Goal: Task Accomplishment & Management: Use online tool/utility

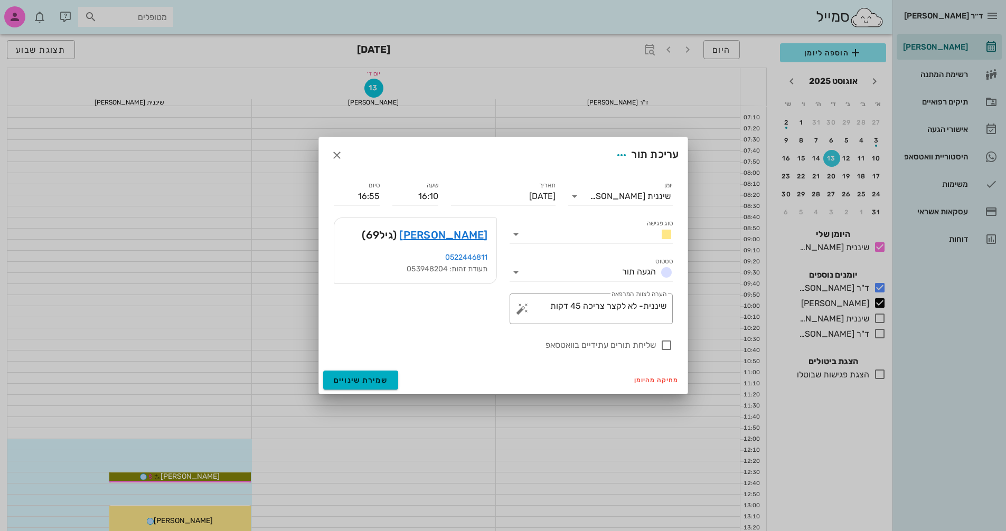
scroll to position [264, 0]
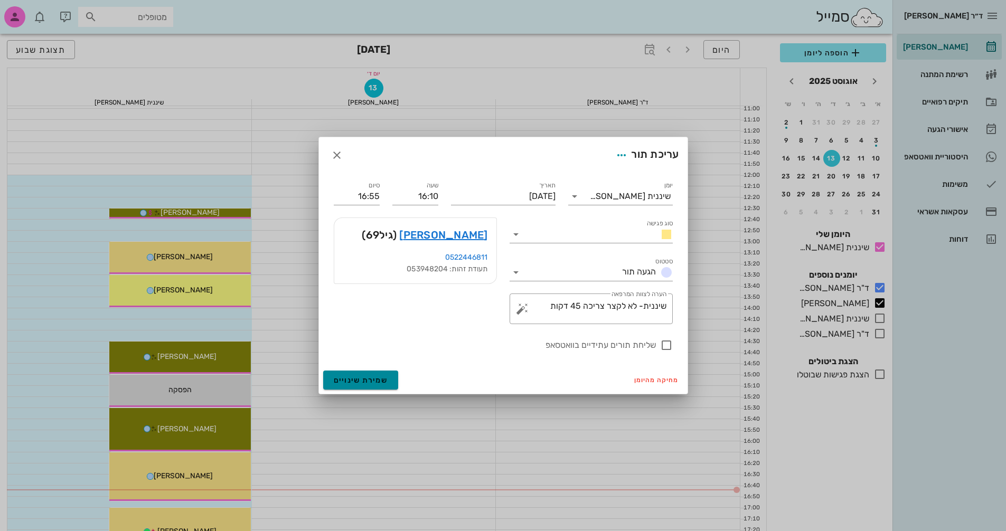
click at [369, 381] on span "שמירת שינויים" at bounding box center [361, 380] width 54 height 9
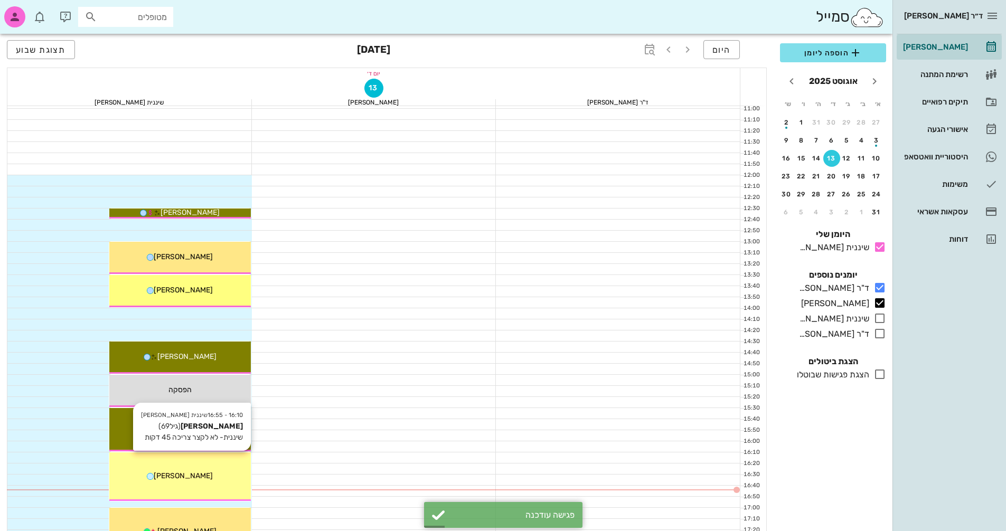
click at [231, 472] on div "[PERSON_NAME]" at bounding box center [180, 476] width 142 height 11
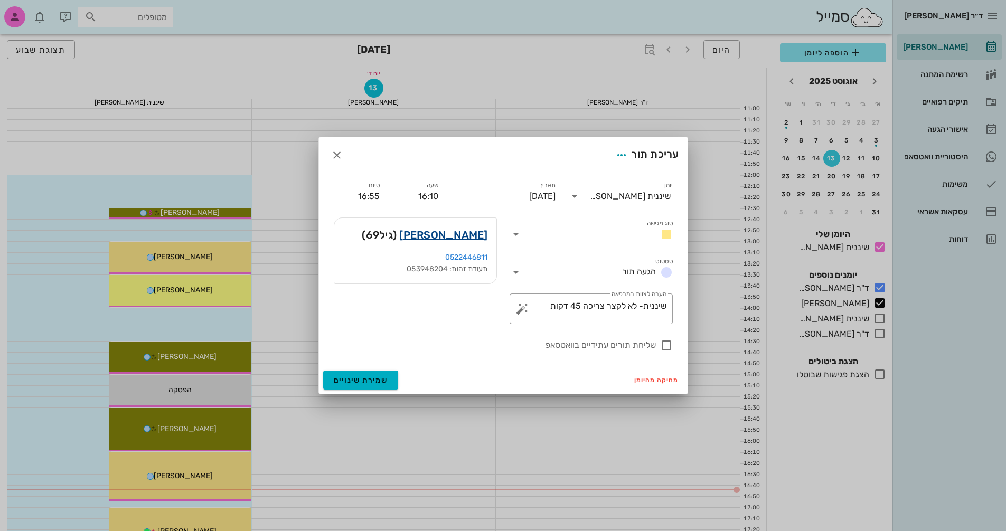
click at [471, 236] on link "[PERSON_NAME]" at bounding box center [443, 235] width 88 height 17
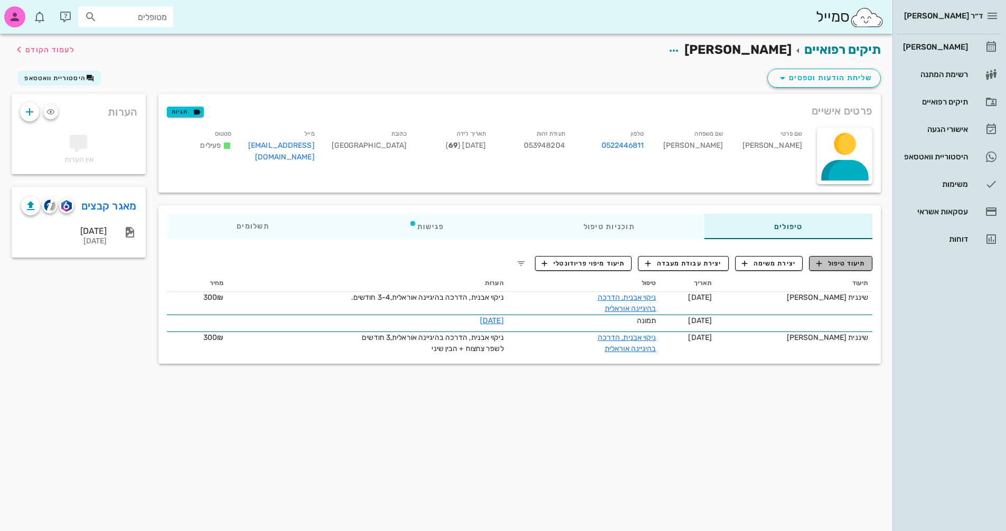
click at [828, 263] on span "תיעוד טיפול" at bounding box center [841, 264] width 49 height 10
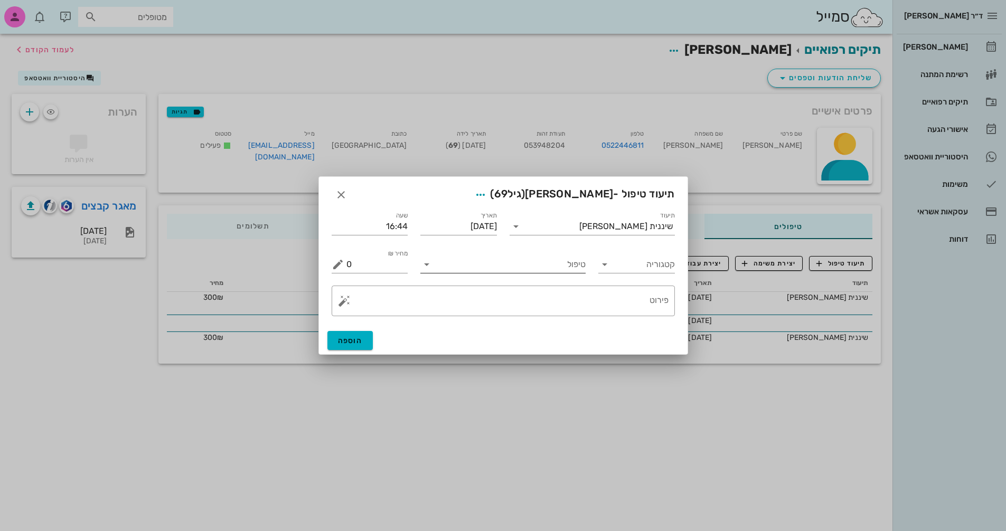
click at [504, 271] on input "טיפול" at bounding box center [510, 264] width 151 height 17
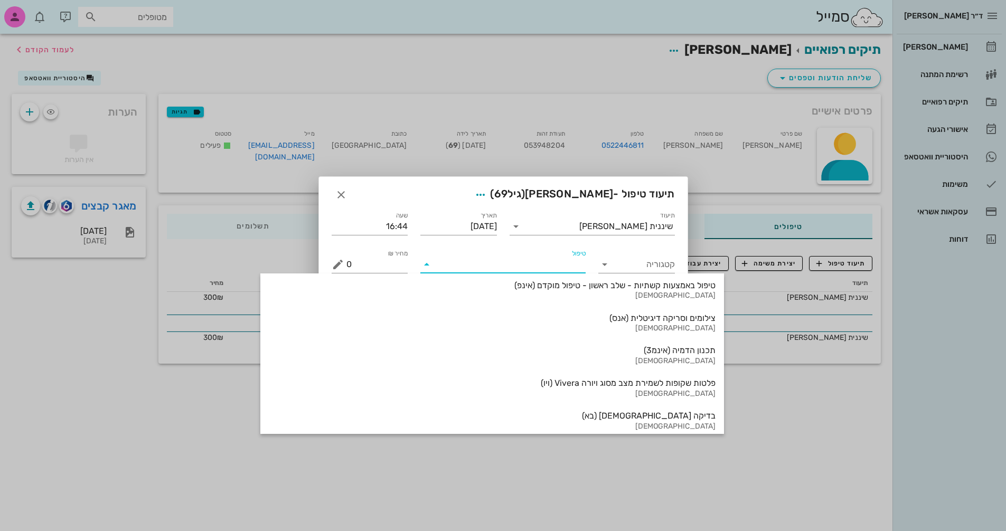
scroll to position [1102, 0]
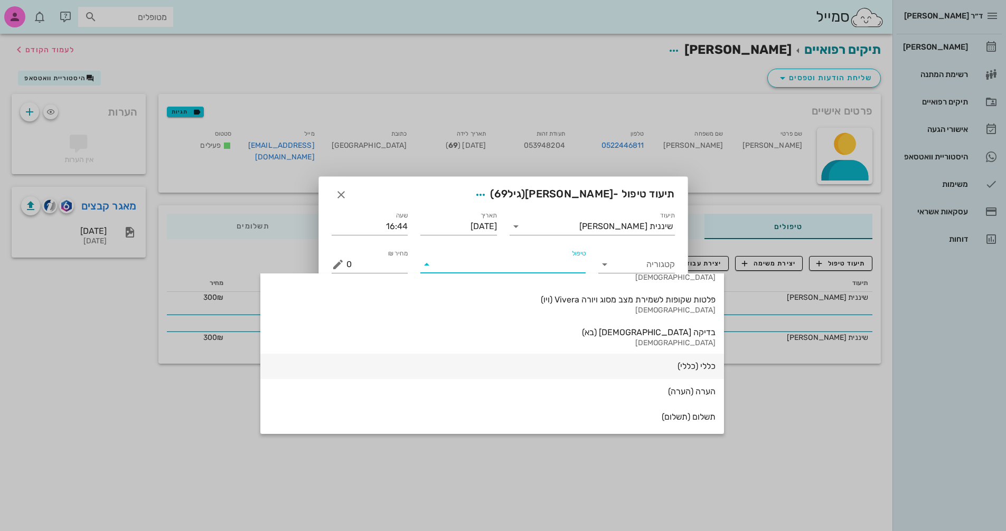
click at [557, 368] on div "כללי (כללי)" at bounding box center [492, 366] width 447 height 10
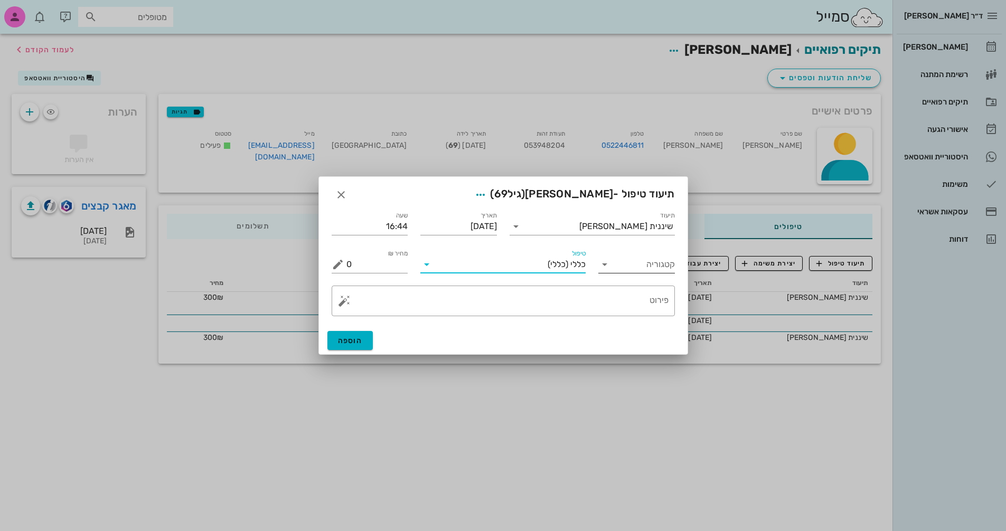
click at [602, 261] on icon at bounding box center [604, 264] width 13 height 13
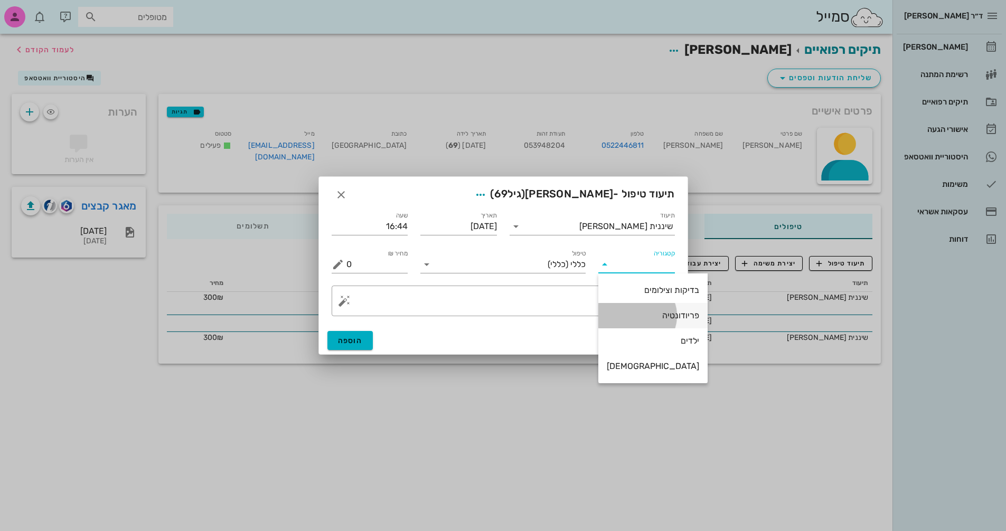
click at [660, 315] on div "פריודונטיה" at bounding box center [653, 316] width 92 height 10
type input "פריודונטיה"
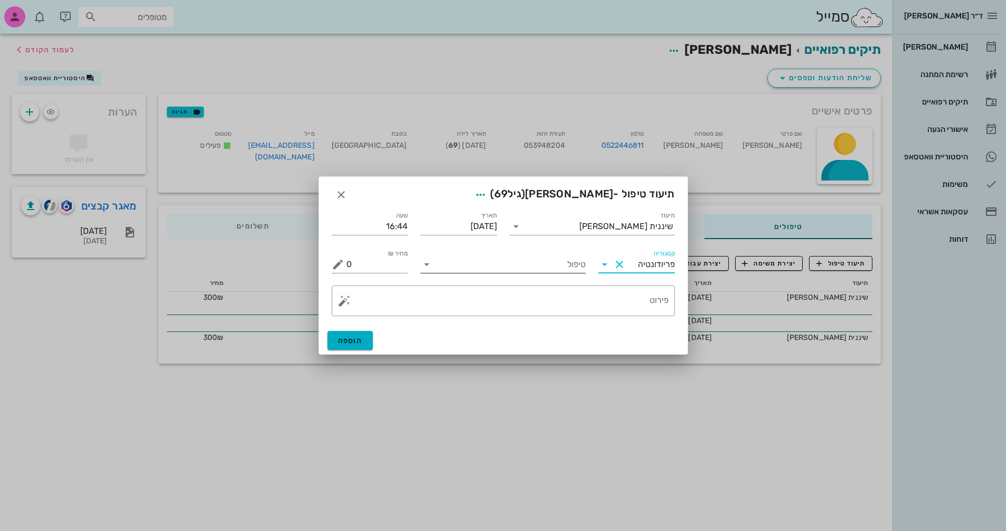
click at [428, 264] on icon at bounding box center [426, 264] width 13 height 13
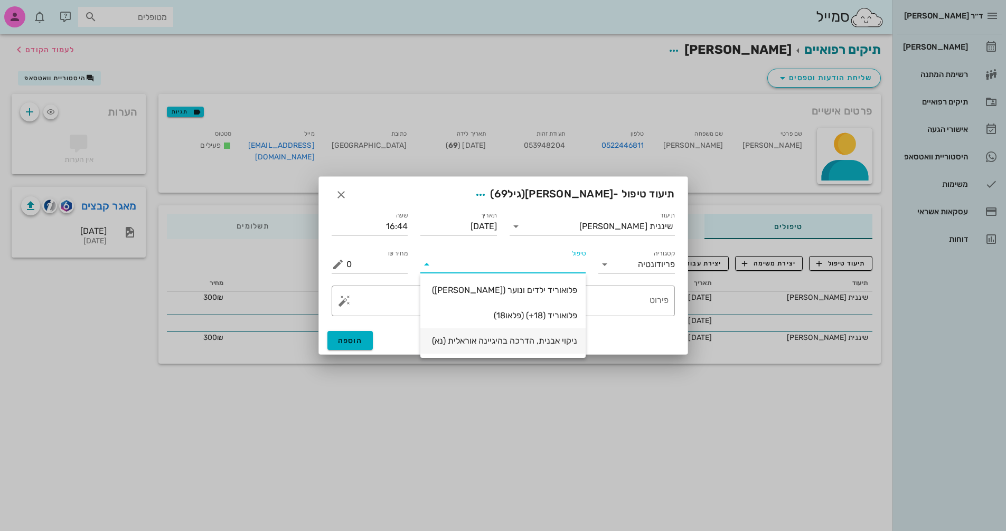
click at [568, 345] on div "ניקוי אבנית, הדרכה בהיגיינה אוראלית (נא)" at bounding box center [503, 341] width 148 height 10
type input "300"
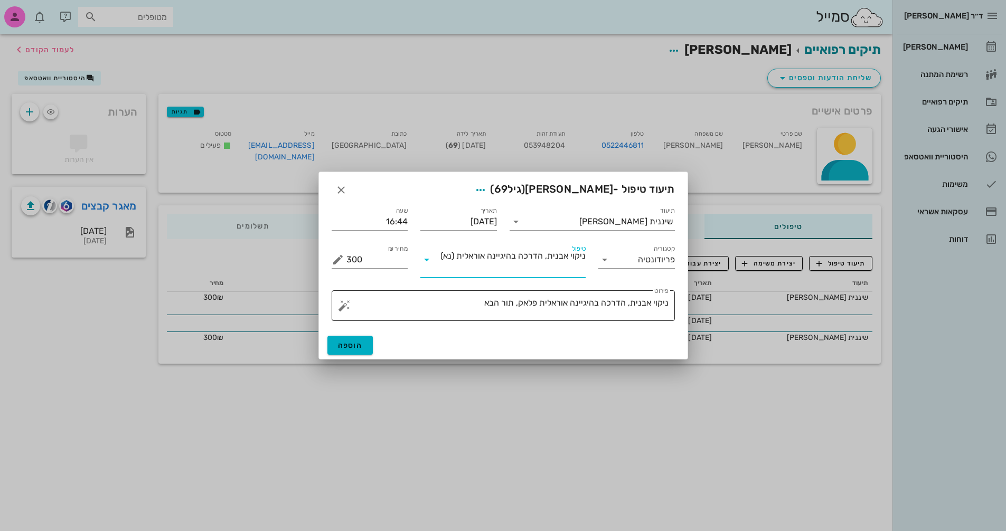
click at [455, 304] on textarea "ניקוי אבנית, הדרכה בהיגיינה אוראלית פלאק, תור הבא" at bounding box center [508, 308] width 322 height 25
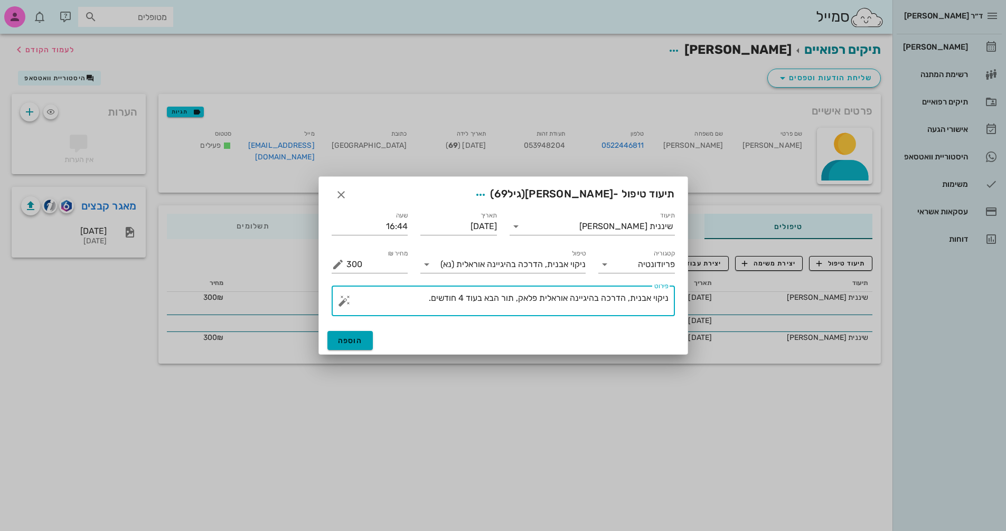
type textarea "ניקוי אבנית, הדרכה בהיגיינה אוראלית פלאק, תור הבא בעוד 4 חודשים."
click at [341, 337] on span "הוספה" at bounding box center [350, 340] width 25 height 9
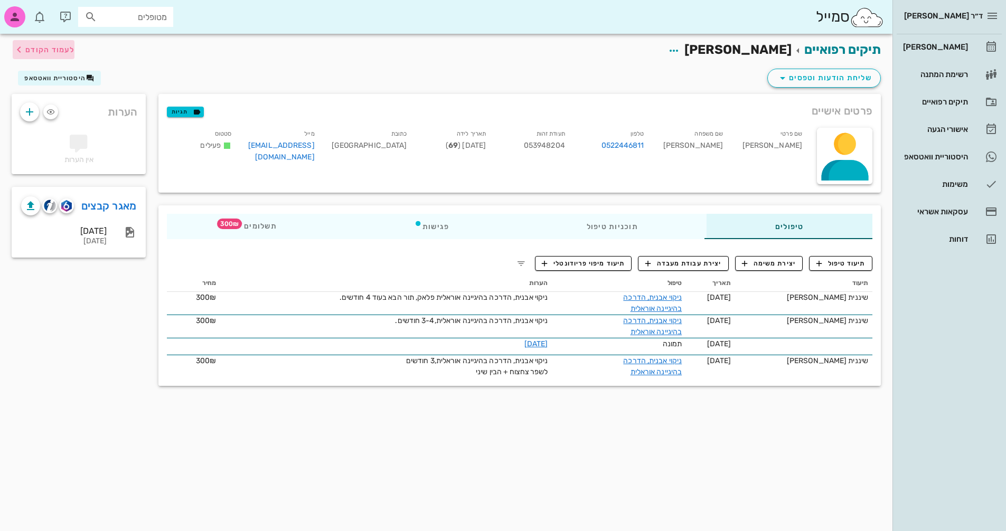
click at [46, 47] on span "לעמוד הקודם" at bounding box center [49, 49] width 49 height 9
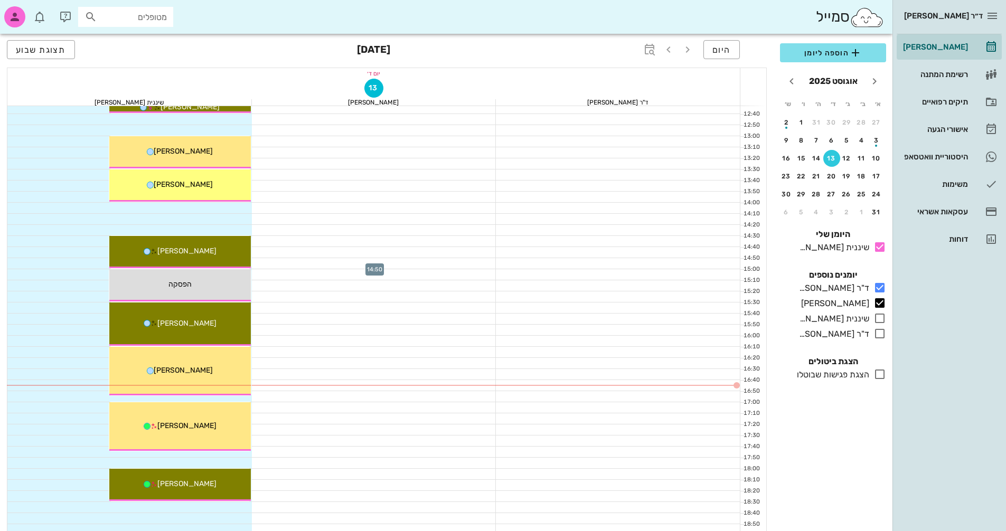
scroll to position [507, 0]
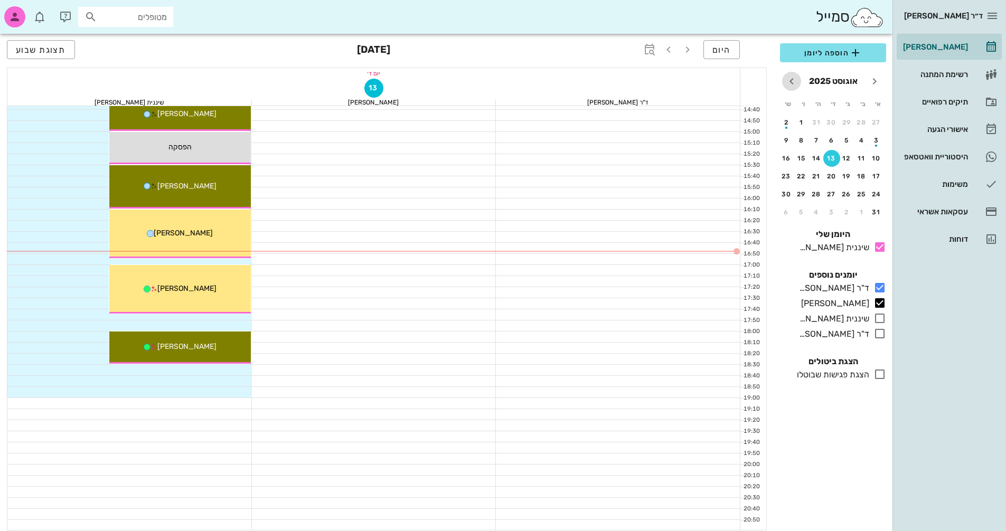
click at [791, 81] on icon "חודש הבא" at bounding box center [791, 81] width 13 height 13
click at [875, 82] on icon "חודש שעבר" at bounding box center [874, 81] width 13 height 13
click at [816, 157] on div "14" at bounding box center [816, 158] width 17 height 7
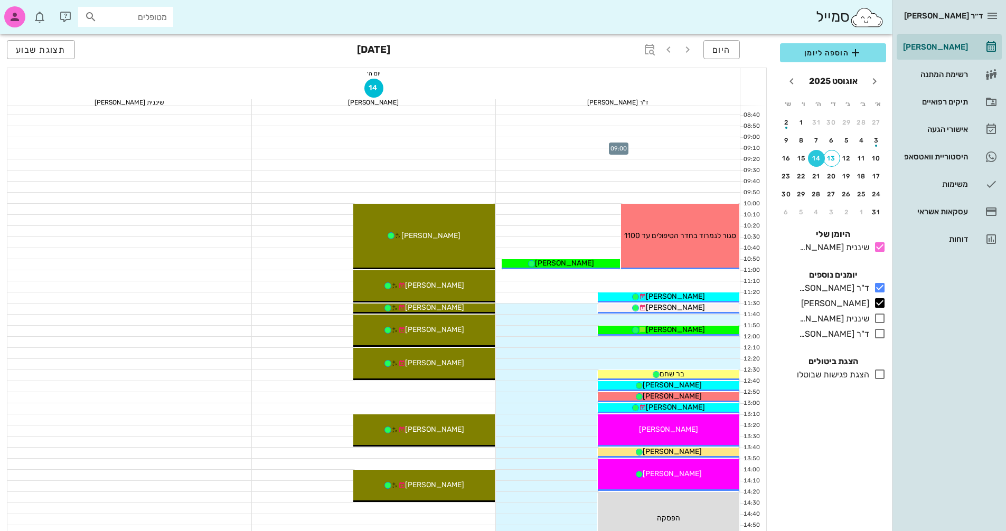
scroll to position [137, 0]
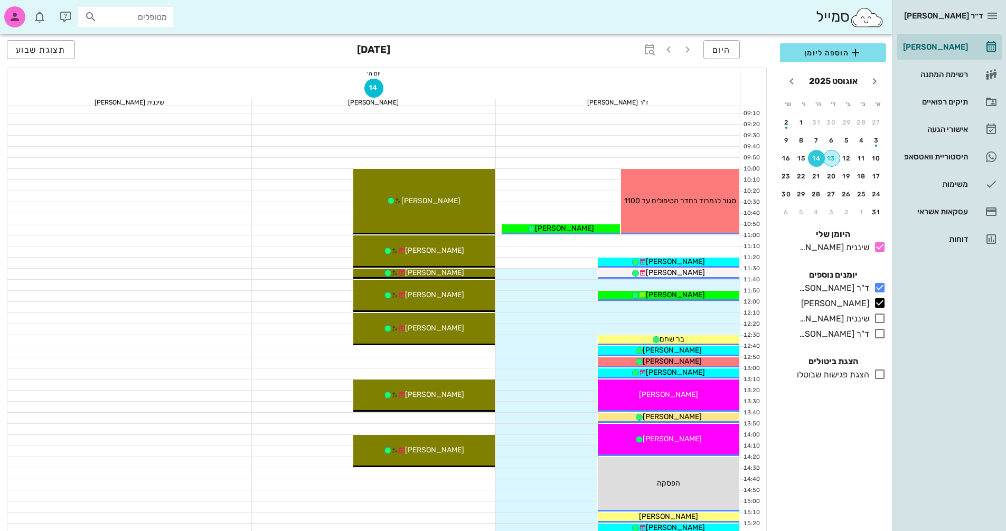
drag, startPoint x: 837, startPoint y: 156, endPoint x: 834, endPoint y: 167, distance: 11.5
click at [837, 156] on div "13" at bounding box center [832, 158] width 16 height 7
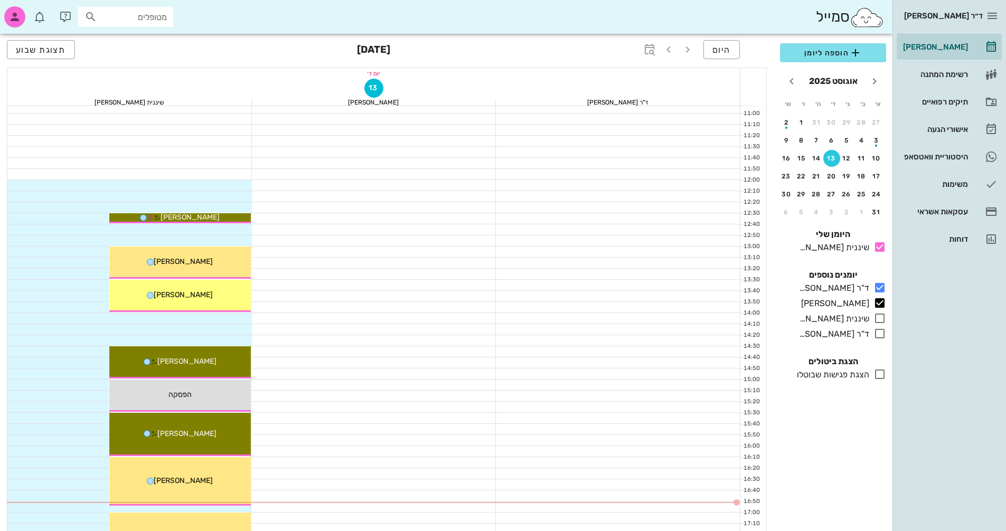
scroll to position [349, 0]
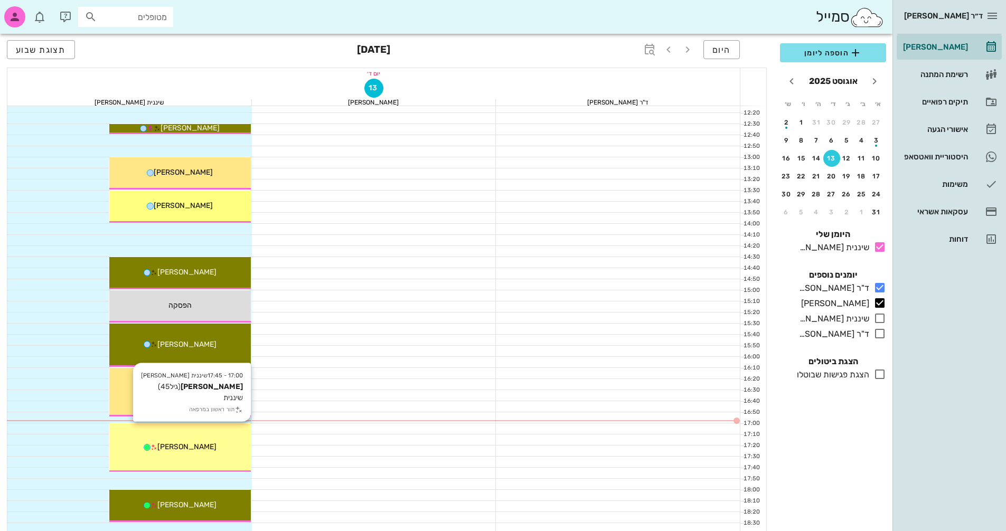
click at [216, 441] on div "17:00 - 17:45 שיננית [PERSON_NAME] [PERSON_NAME] (גיל 45 ) שיננית תור ראשון במר…" at bounding box center [180, 448] width 142 height 49
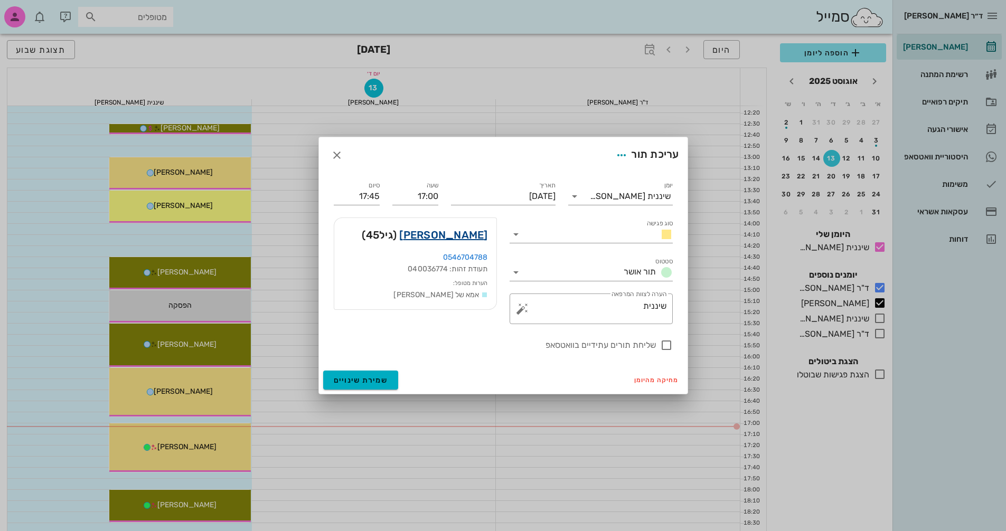
click at [462, 228] on link "[PERSON_NAME]" at bounding box center [443, 235] width 88 height 17
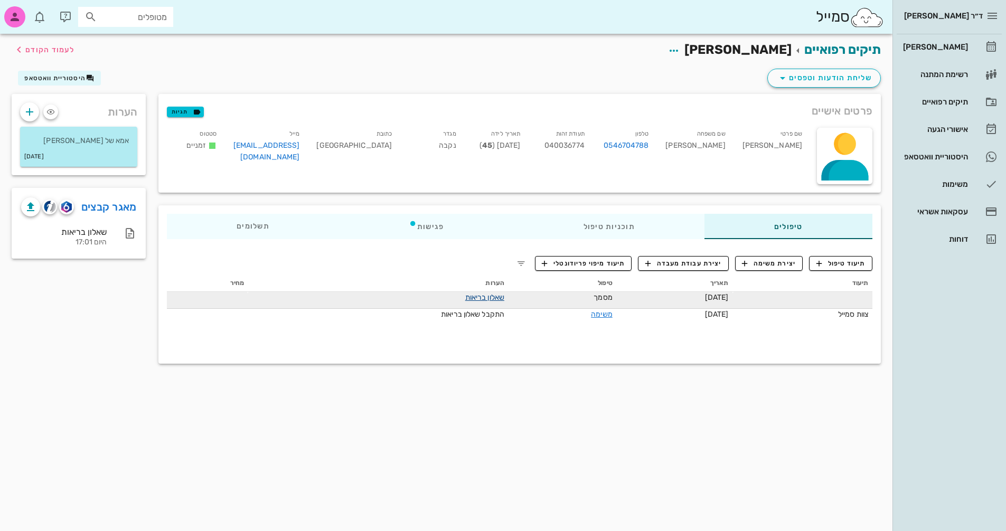
click at [465, 300] on link "שאלון בריאות" at bounding box center [484, 297] width 39 height 9
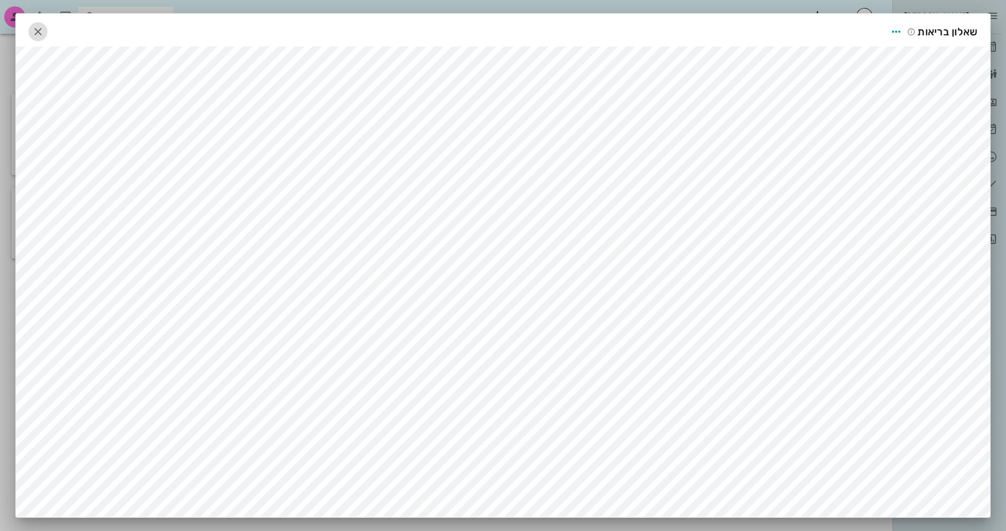
click at [39, 30] on icon "button" at bounding box center [38, 31] width 13 height 13
